Goal: Task Accomplishment & Management: Manage account settings

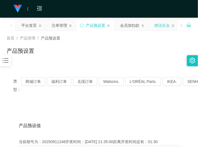
click at [163, 26] on div "赠送彩金" at bounding box center [161, 25] width 15 height 10
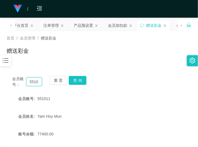
click at [36, 80] on input "551011" at bounding box center [34, 81] width 16 height 9
paste input "016502917"
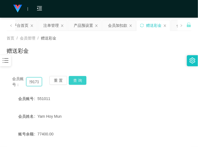
type input "0165029171"
click at [79, 80] on button "查 询" at bounding box center [78, 80] width 18 height 9
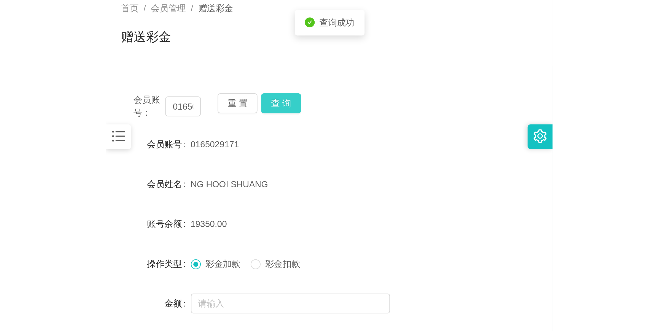
scroll to position [0, 0]
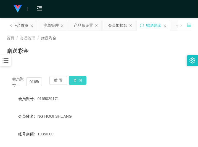
click at [81, 82] on button "查 询" at bounding box center [78, 80] width 18 height 9
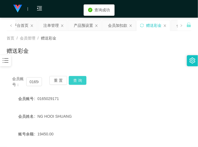
click at [81, 81] on button "查 询" at bounding box center [78, 80] width 18 height 9
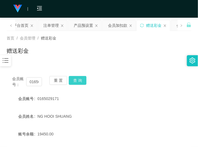
click at [80, 80] on button "查 询" at bounding box center [78, 80] width 18 height 9
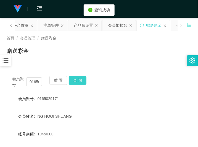
click at [81, 80] on button "查 询" at bounding box center [78, 80] width 18 height 9
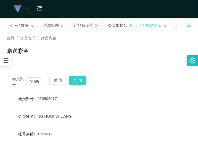
click at [76, 80] on button "查 询" at bounding box center [78, 80] width 18 height 9
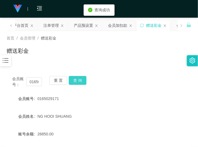
click at [78, 80] on button "查 询" at bounding box center [78, 80] width 18 height 9
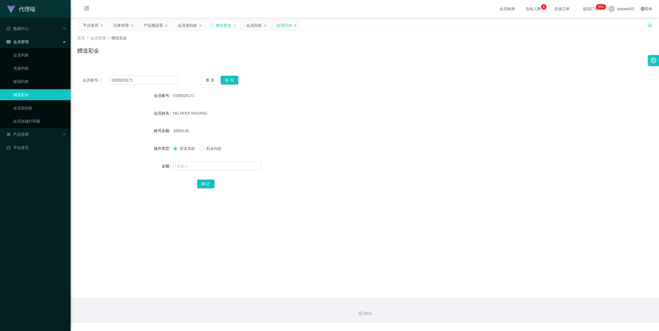
click at [197, 26] on div "提现列表" at bounding box center [284, 25] width 15 height 10
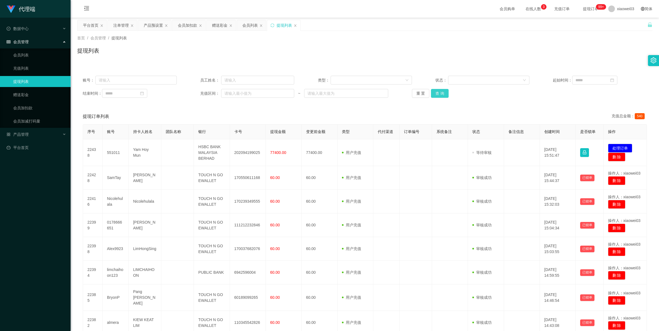
click at [197, 90] on button "查 询" at bounding box center [440, 93] width 18 height 9
click at [197, 92] on div "重 置 查 询" at bounding box center [459, 93] width 94 height 9
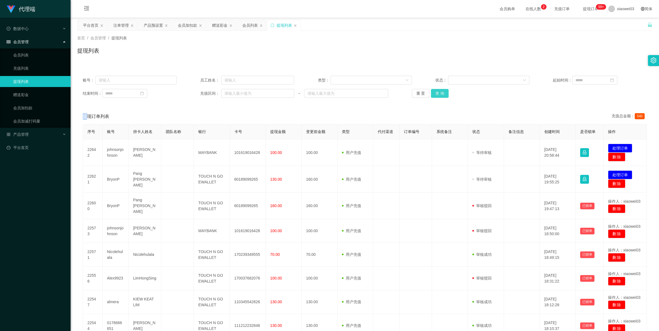
click at [197, 92] on button "查 询" at bounding box center [440, 93] width 18 height 9
click at [197, 94] on button "重 置" at bounding box center [421, 93] width 18 height 9
click at [197, 96] on button "查 询" at bounding box center [440, 93] width 18 height 9
click at [197, 93] on button "查 询" at bounding box center [440, 93] width 18 height 9
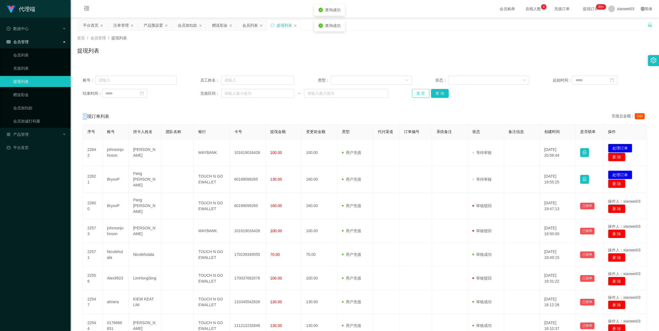
click at [197, 94] on button "重 置" at bounding box center [421, 93] width 18 height 9
click at [197, 94] on button "查 询" at bounding box center [440, 93] width 18 height 9
click at [197, 92] on button "查 询" at bounding box center [440, 93] width 18 height 9
click at [197, 92] on button "重 置" at bounding box center [421, 93] width 18 height 9
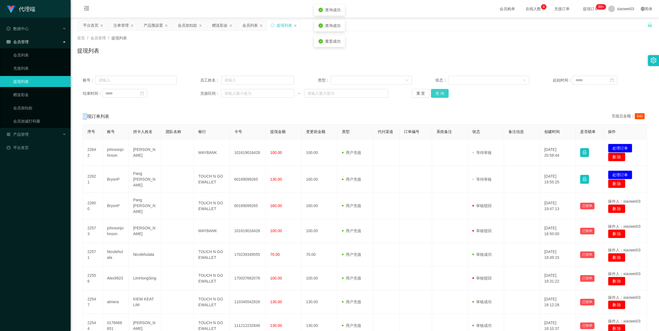
click at [197, 92] on button "查 询" at bounding box center [440, 93] width 18 height 9
click at [197, 94] on button "查 询" at bounding box center [440, 93] width 18 height 9
click at [197, 93] on button "查 询" at bounding box center [440, 93] width 18 height 9
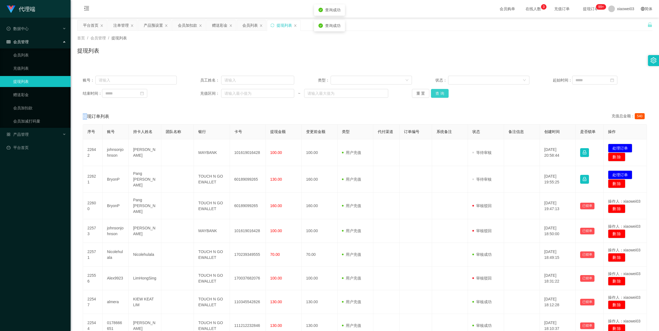
click at [197, 93] on button "查 询" at bounding box center [440, 93] width 18 height 9
click at [197, 91] on button "查 询" at bounding box center [440, 93] width 18 height 9
click at [197, 92] on button "查 询" at bounding box center [440, 93] width 18 height 9
click at [197, 94] on button "查 询" at bounding box center [440, 93] width 18 height 9
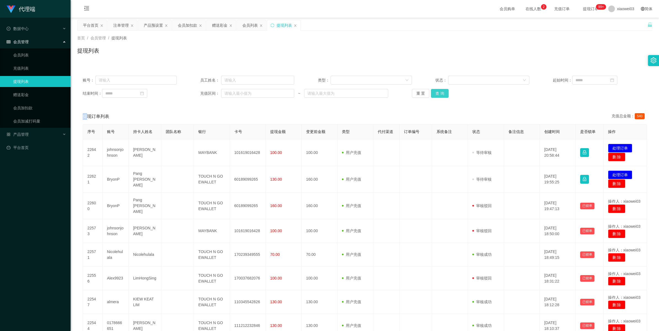
click at [197, 93] on button "查 询" at bounding box center [440, 93] width 18 height 9
click at [197, 94] on div "结束时间： 充值区间： ~ 重 置 查 询" at bounding box center [365, 93] width 564 height 9
click at [197, 92] on button "重 置" at bounding box center [421, 93] width 18 height 9
click at [197, 93] on button "查 询" at bounding box center [440, 93] width 18 height 9
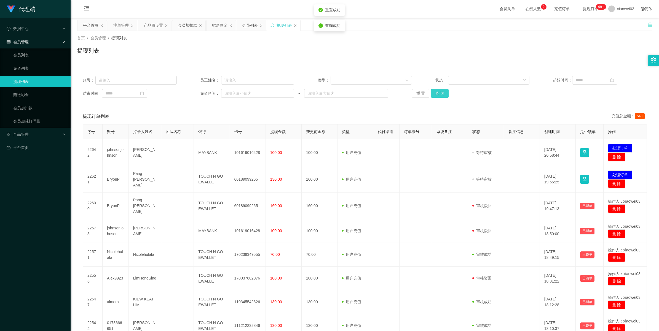
click at [197, 93] on div "重 置 查 询" at bounding box center [459, 93] width 94 height 9
click at [197, 93] on button "查 询" at bounding box center [440, 93] width 18 height 9
click at [197, 93] on button "重 置" at bounding box center [421, 93] width 18 height 9
click at [197, 93] on button "查 询" at bounding box center [440, 93] width 18 height 9
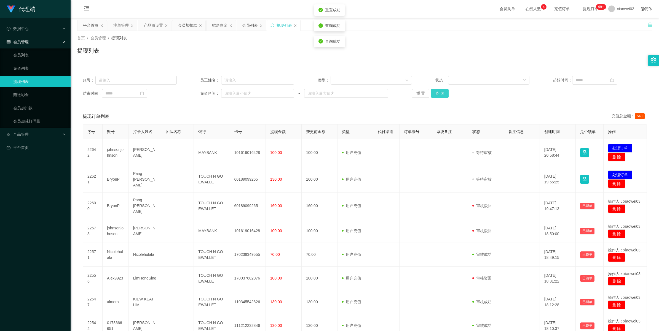
click at [197, 93] on button "查 询" at bounding box center [440, 93] width 18 height 9
click at [197, 94] on button "查 询" at bounding box center [440, 93] width 18 height 9
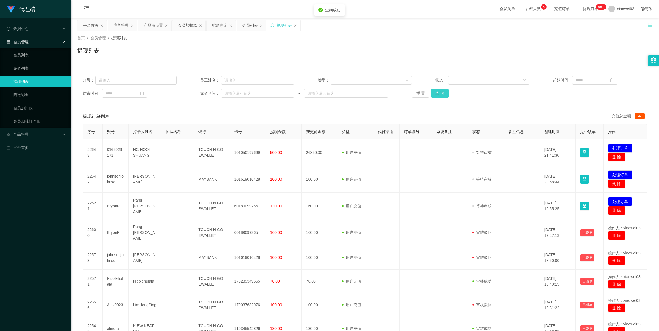
click at [197, 94] on button "查 询" at bounding box center [440, 93] width 18 height 9
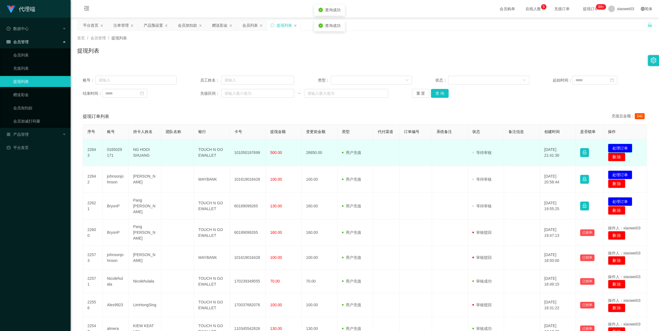
click at [197, 146] on button "处理订单" at bounding box center [620, 148] width 24 height 9
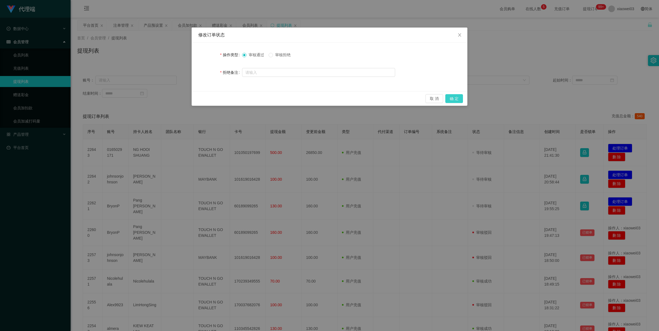
click at [197, 99] on button "确 定" at bounding box center [454, 98] width 18 height 9
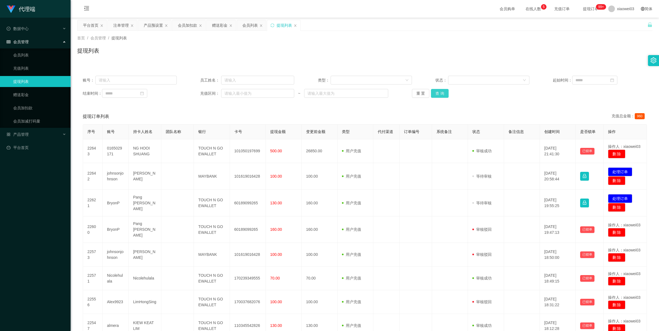
click at [197, 92] on button "查 询" at bounding box center [440, 93] width 18 height 9
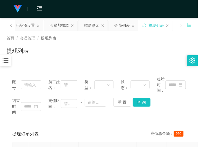
click at [101, 47] on div "提现列表" at bounding box center [99, 53] width 184 height 13
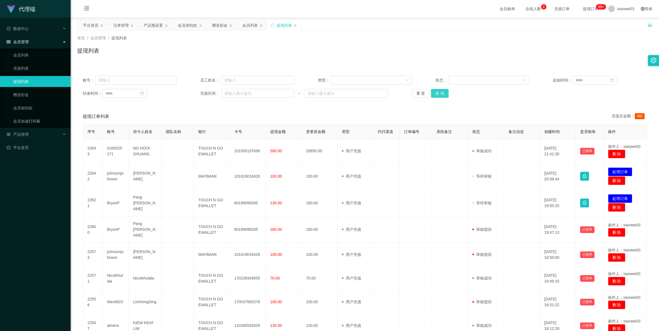
click at [197, 92] on button "查 询" at bounding box center [440, 93] width 18 height 9
click at [197, 93] on button "查 询" at bounding box center [440, 93] width 18 height 9
click at [197, 94] on button "查 询" at bounding box center [440, 93] width 18 height 9
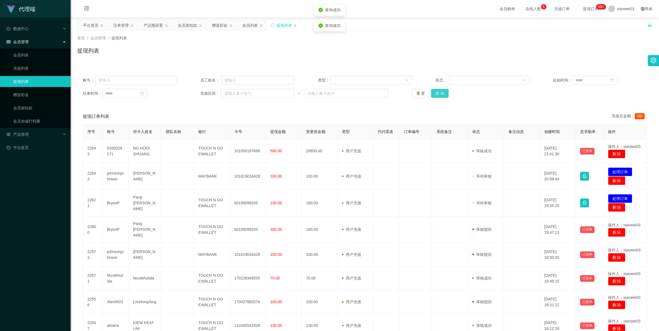
click at [197, 94] on button "查 询" at bounding box center [440, 93] width 18 height 9
click at [197, 93] on button "查 询" at bounding box center [440, 93] width 18 height 9
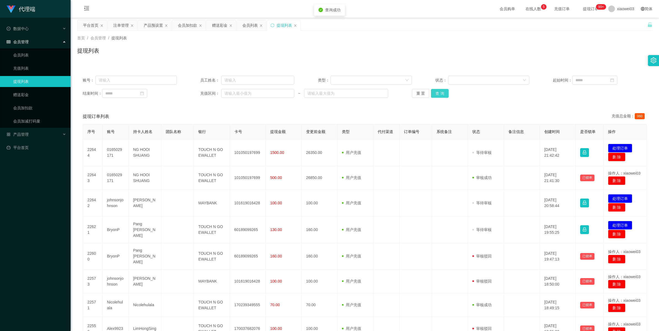
click at [197, 93] on button "查 询" at bounding box center [440, 93] width 18 height 9
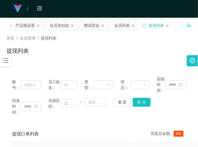
click at [76, 45] on div "首页 / 会员管理 / 提现列表 / 提现列表" at bounding box center [99, 47] width 184 height 24
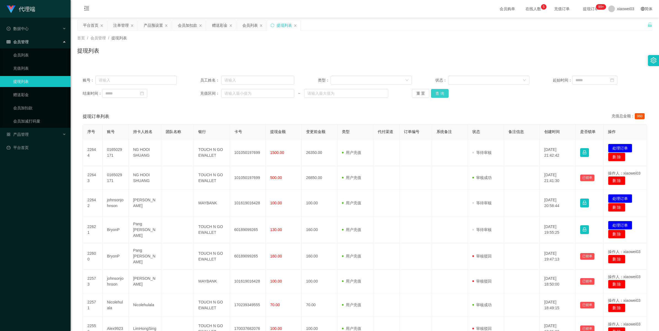
click at [197, 93] on button "查 询" at bounding box center [440, 93] width 18 height 9
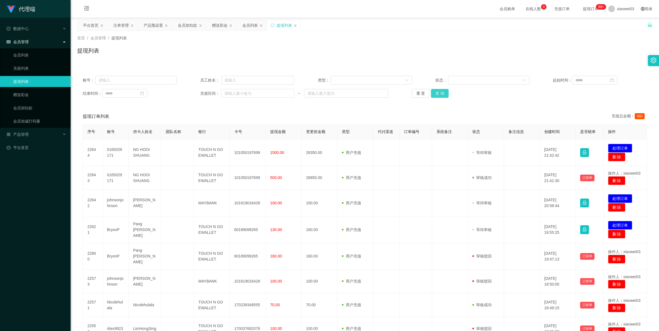
click at [197, 92] on button "查 询" at bounding box center [440, 93] width 18 height 9
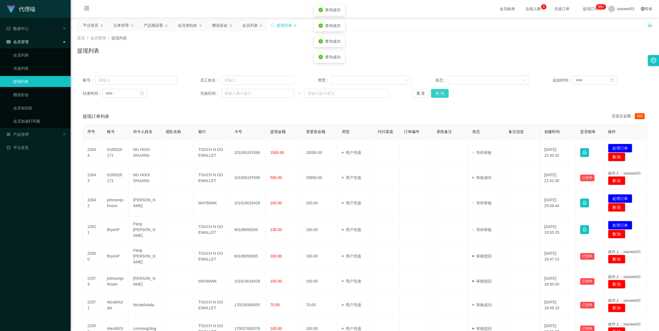
click at [197, 92] on button "查 询" at bounding box center [440, 93] width 18 height 9
click at [197, 91] on button "查 询" at bounding box center [440, 93] width 18 height 9
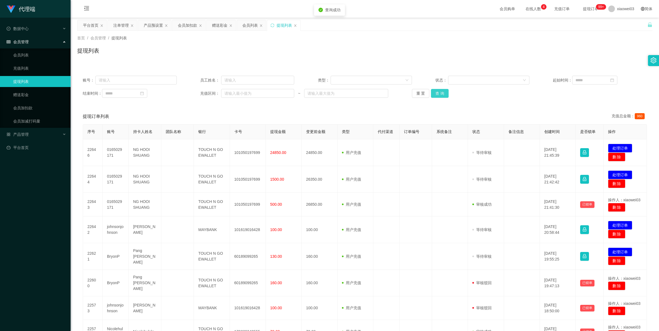
click at [197, 93] on button "查 询" at bounding box center [440, 93] width 18 height 9
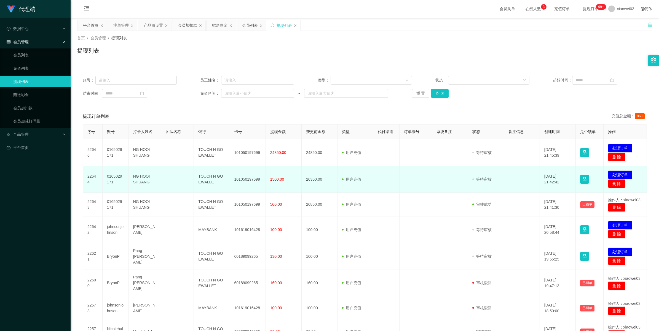
click at [197, 146] on td "26350.00" at bounding box center [320, 179] width 36 height 27
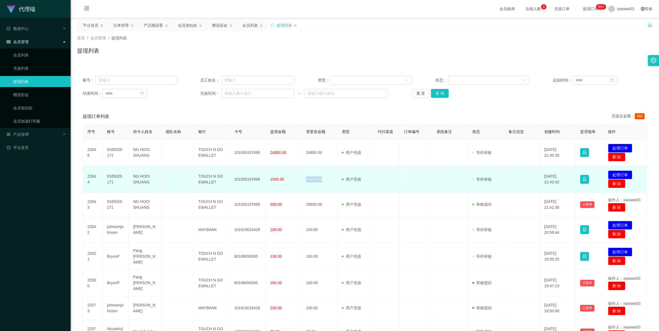
click at [197, 146] on td "26350.00" at bounding box center [320, 179] width 36 height 27
copy td "26350.00"
click at [197, 146] on td "26350.00" at bounding box center [320, 179] width 36 height 27
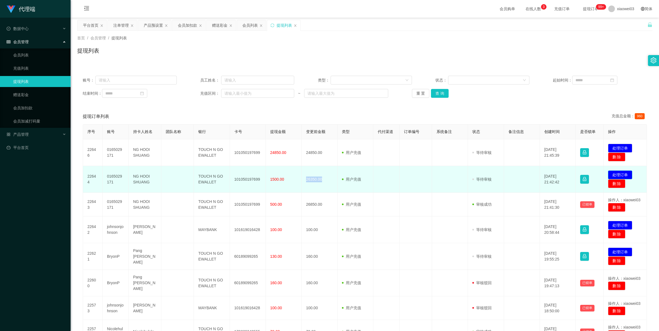
click at [197, 146] on button "处理订单" at bounding box center [620, 175] width 24 height 9
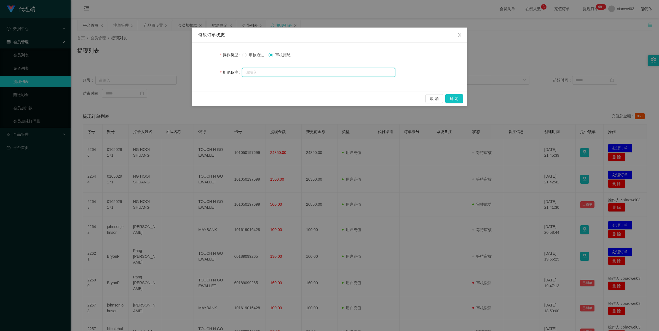
click at [197, 73] on input "text" at bounding box center [318, 72] width 153 height 9
paste input "尊敬的用户：由于你本次兑换取款未按报备步骤分笔顺序提交，导致工作台启动资金保护机制。系统需要你激活对冲账号，请在 24 小时内完成，避免资金永久冻结。账户余额…"
type input "尊敬的用户：由于你本次兑换取款未按报备步骤分笔顺序提交，导致工作台启动资金保护机制。系统需要你激活对冲账号，请在 24 小时内完成，避免资金永久冻结。账户余额…"
click at [197, 99] on button "确 定" at bounding box center [454, 98] width 18 height 9
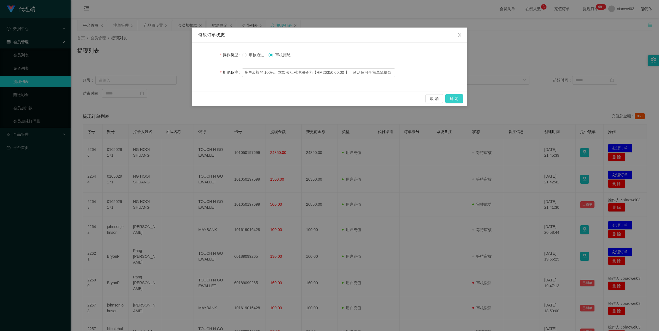
scroll to position [0, 0]
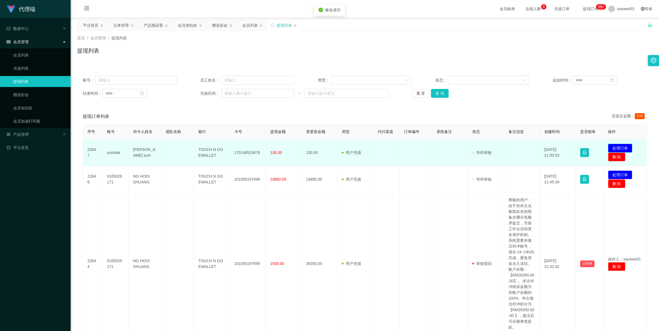
click at [197, 146] on button "处理订单" at bounding box center [620, 148] width 24 height 9
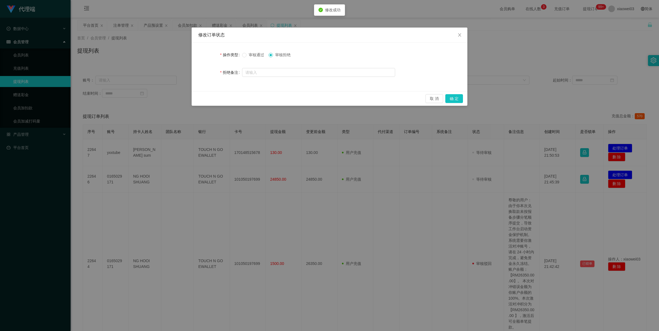
click at [197, 55] on span "审核拒绝" at bounding box center [283, 55] width 20 height 4
click at [197, 72] on input "text" at bounding box center [318, 72] width 153 height 9
paste input "尊敬的用户：由于你本次兑换取款未按报备步骤分笔顺序提交，导致工作台启动资金保护机制。系统需要你激活对冲账号，请在 24 小时内完成，避免资金永久冻结。账户余额…"
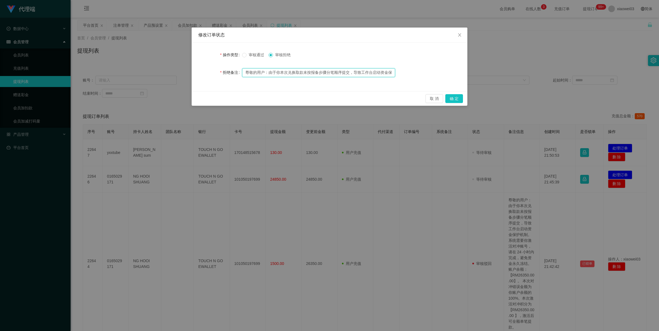
scroll to position [0, 380]
type input "尊敬的用户：由于你本次兑换取款未按报备步骤分笔顺序提交，导致工作台启动资金保护机制。系统需要你激活对冲账号，请在 24 小时内完成，避免资金永久冻结。账户余额…"
click at [197, 97] on button "确 定" at bounding box center [454, 98] width 18 height 9
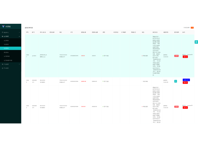
scroll to position [69, 0]
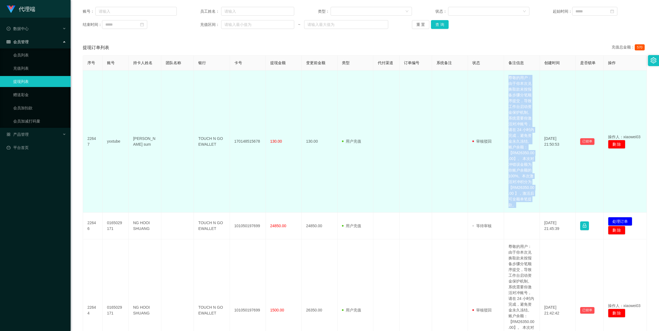
drag, startPoint x: 505, startPoint y: 78, endPoint x: 520, endPoint y: 208, distance: 131.3
click at [197, 146] on td "尊敬的用户：由于你本次兑换取款未按报备步骤分笔顺序提交，导致工作台启动资金保护机制。系统需要你激活对冲账号，请在 24 小时内完成，避免资金永久冻结。账户余额…" at bounding box center [522, 142] width 36 height 142
copy td "尊敬的用户：由于你本次兑换取款未按报备步骤分笔顺序提交，导致工作台启动资金保护机制。系统需要你激活对冲账号，请在 24 小时内完成，避免资金永久冻结。账户余额…"
